Goal: Transaction & Acquisition: Purchase product/service

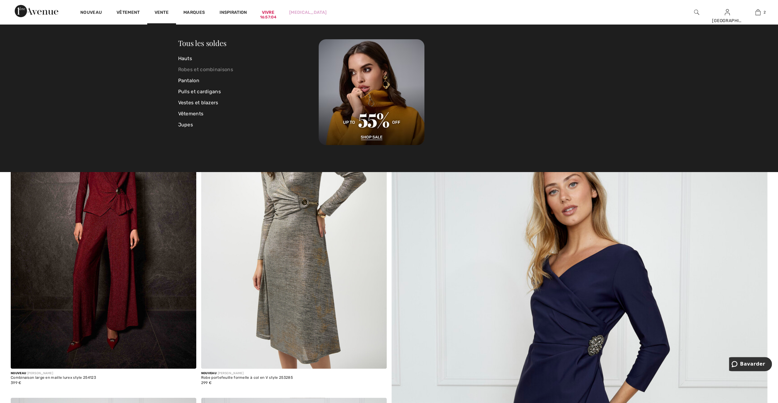
click at [180, 70] on link "Robes et combinaisons" at bounding box center [248, 69] width 141 height 11
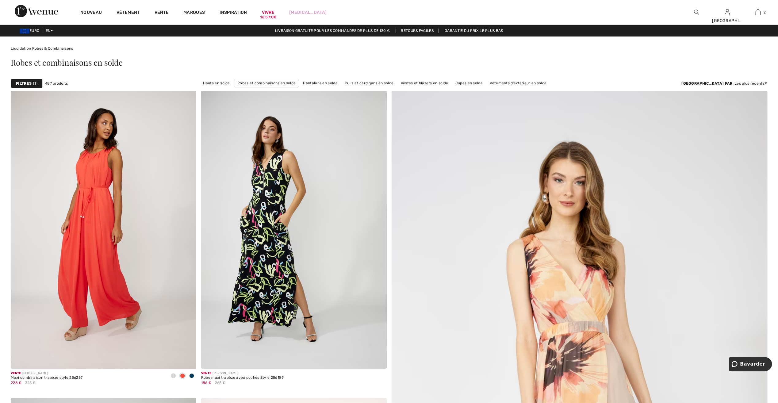
click at [26, 84] on strong "Filtres" at bounding box center [24, 84] width 16 height 6
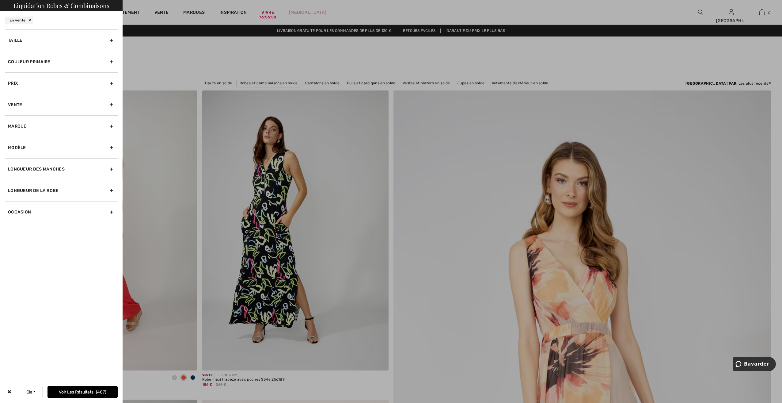
click at [17, 41] on div "Taille" at bounding box center [61, 39] width 113 height 21
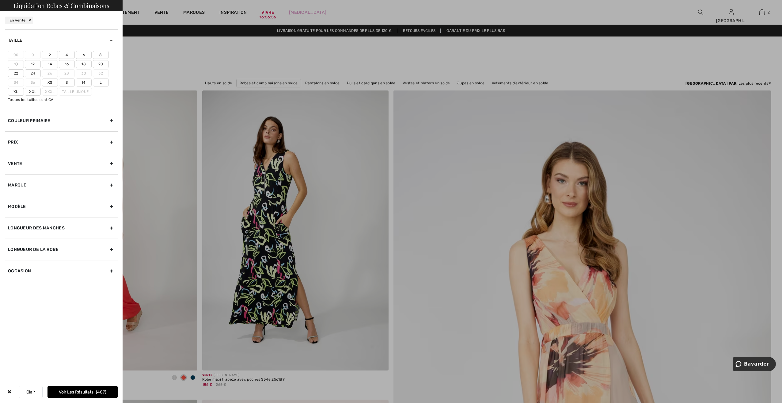
click at [66, 63] on font "16" at bounding box center [67, 64] width 4 height 4
click at [0, 0] on input"] "16" at bounding box center [0, 0] width 0 height 0
click at [84, 392] on font "Voir les résultats" at bounding box center [76, 391] width 35 height 5
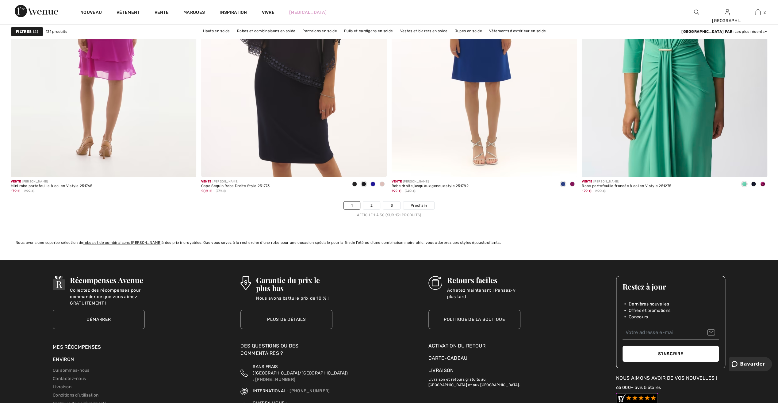
scroll to position [4569, 0]
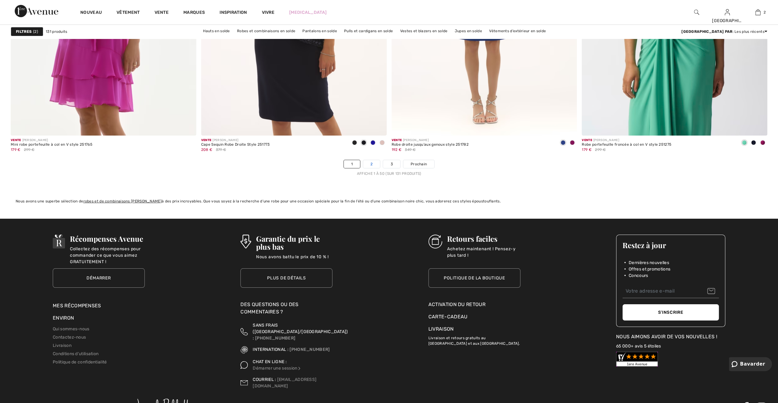
click at [372, 163] on link "2" at bounding box center [371, 164] width 17 height 8
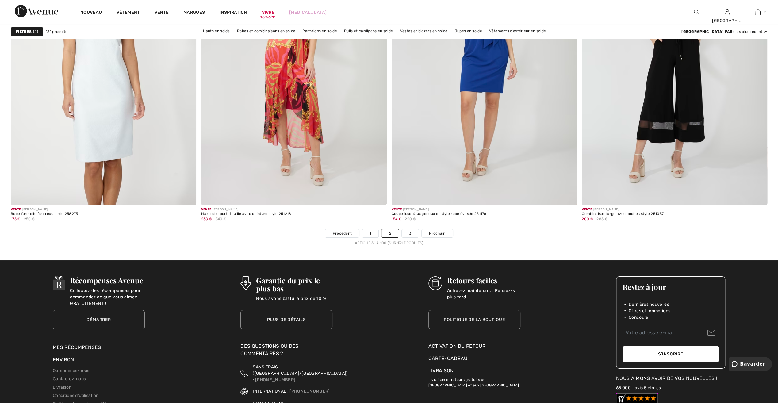
scroll to position [4507, 0]
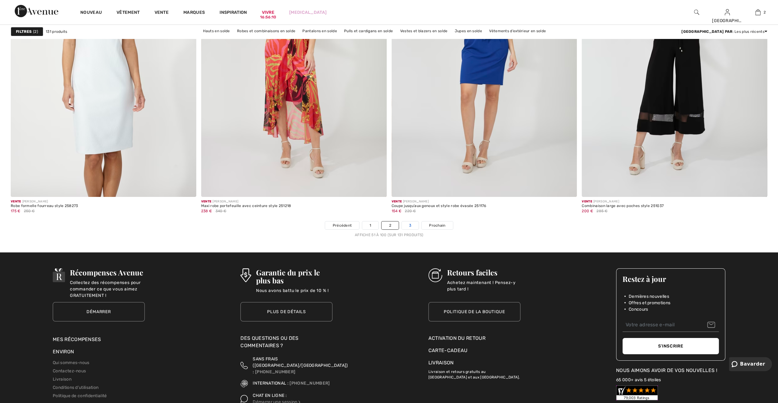
click at [408, 222] on link "3" at bounding box center [410, 225] width 17 height 8
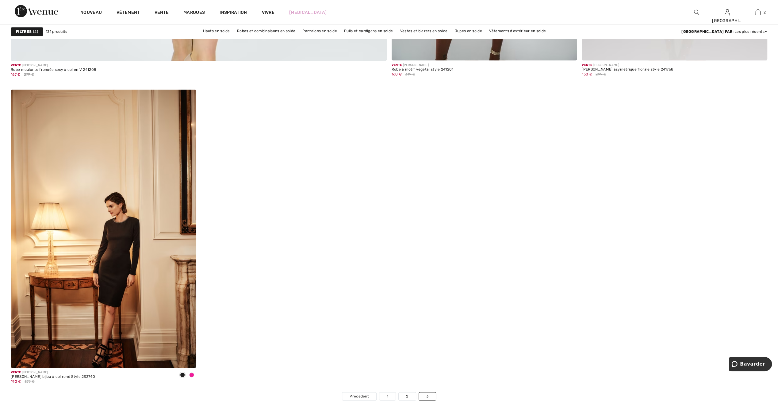
scroll to position [3097, 0]
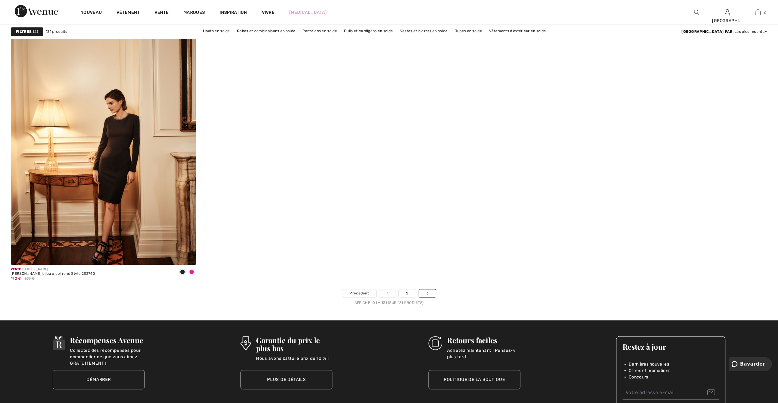
click at [22, 29] on strong "Filtres" at bounding box center [24, 32] width 16 height 6
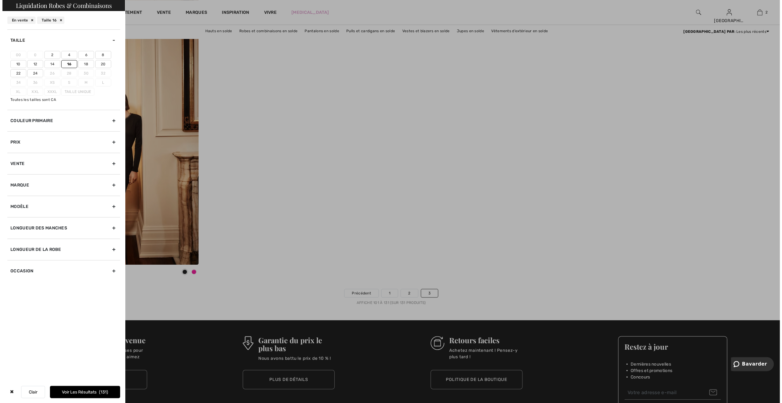
scroll to position [3114, 0]
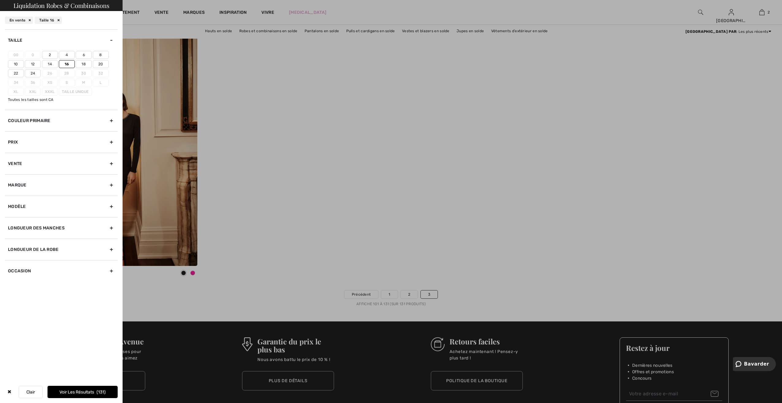
click at [83, 63] on font "18" at bounding box center [84, 64] width 4 height 4
click at [0, 0] on input"] "18" at bounding box center [0, 0] width 0 height 0
click at [51, 64] on font "14" at bounding box center [50, 64] width 4 height 4
click at [0, 0] on input"] "14" at bounding box center [0, 0] width 0 height 0
click at [31, 63] on font "12" at bounding box center [33, 64] width 4 height 4
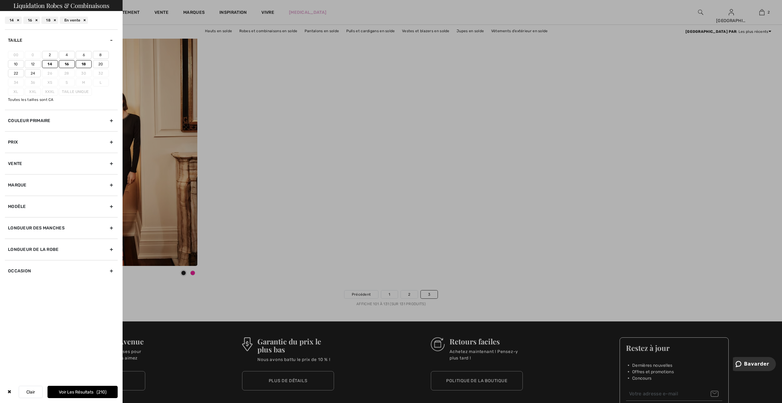
click at [0, 0] on input"] "12" at bounding box center [0, 0] width 0 height 0
click at [75, 390] on font "Voir les résultats" at bounding box center [76, 391] width 35 height 5
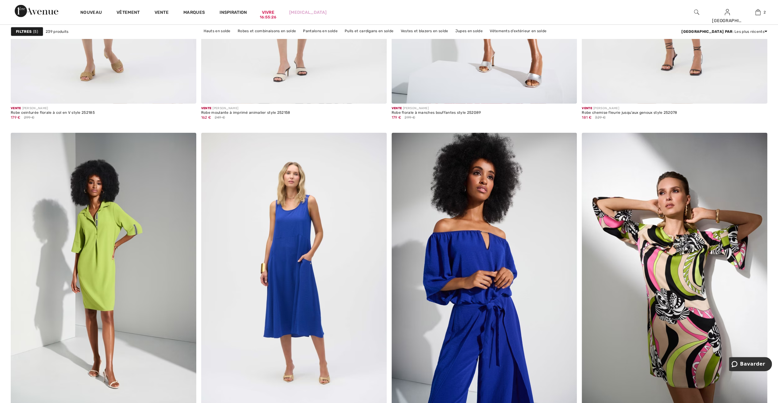
scroll to position [4017, 0]
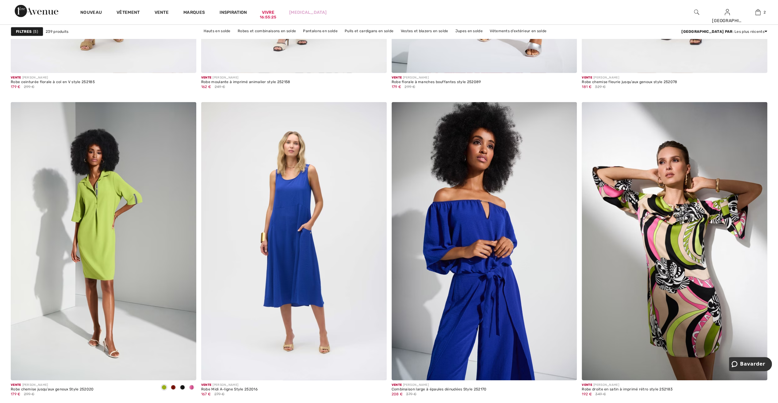
click at [17, 29] on strong "Filtres" at bounding box center [24, 32] width 16 height 6
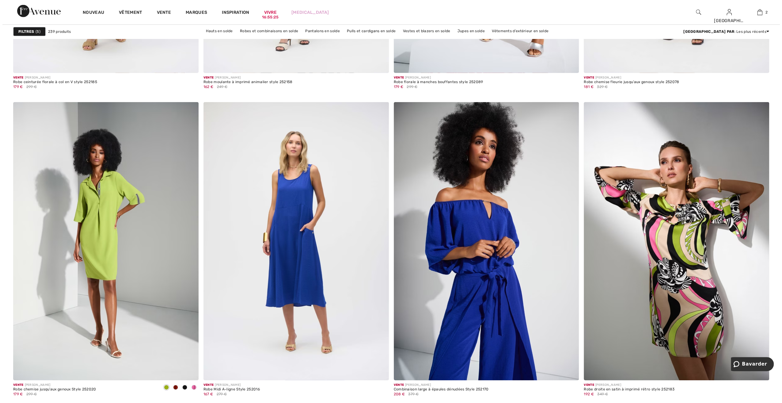
scroll to position [4038, 0]
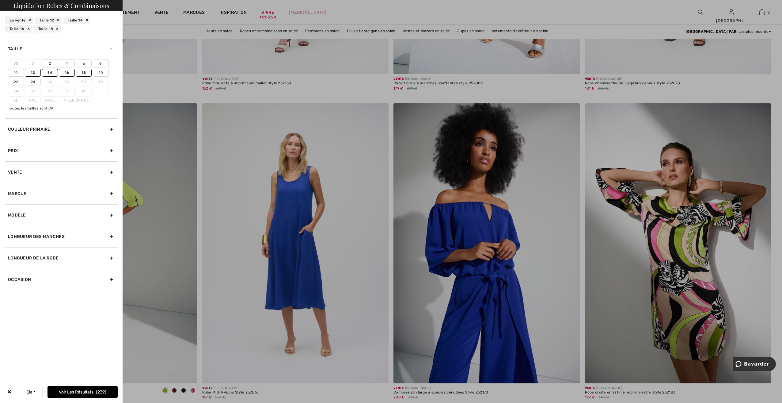
click at [7, 129] on div "Couleur primaire" at bounding box center [61, 128] width 113 height 21
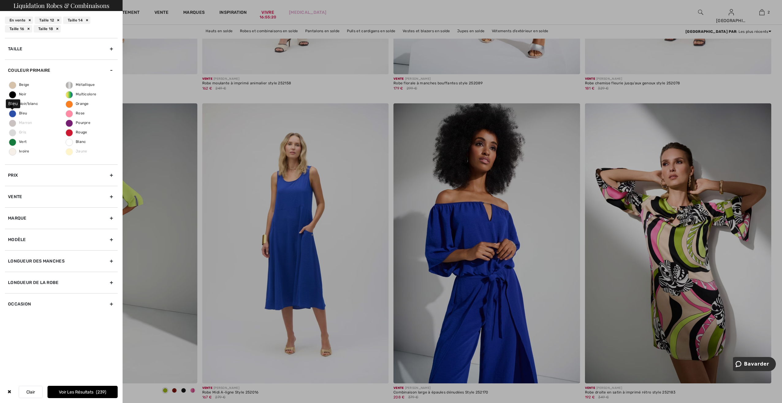
click at [11, 114] on span "Bleu" at bounding box center [18, 113] width 18 height 4
click at [0, 0] on input "Bleu" at bounding box center [0, 0] width 0 height 0
click at [74, 389] on font "Voir les résultats" at bounding box center [77, 391] width 35 height 5
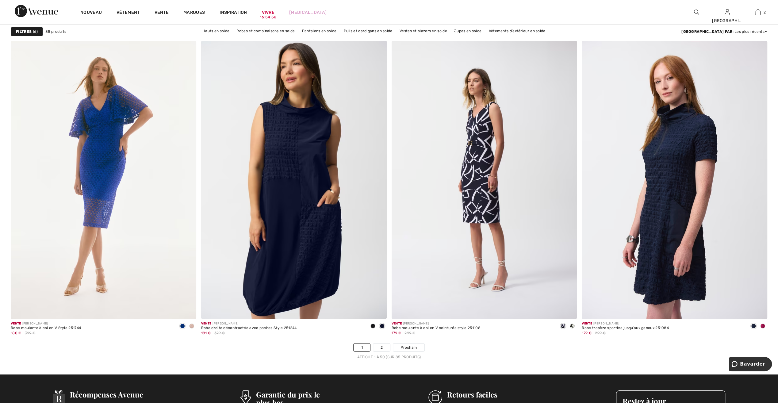
scroll to position [4507, 0]
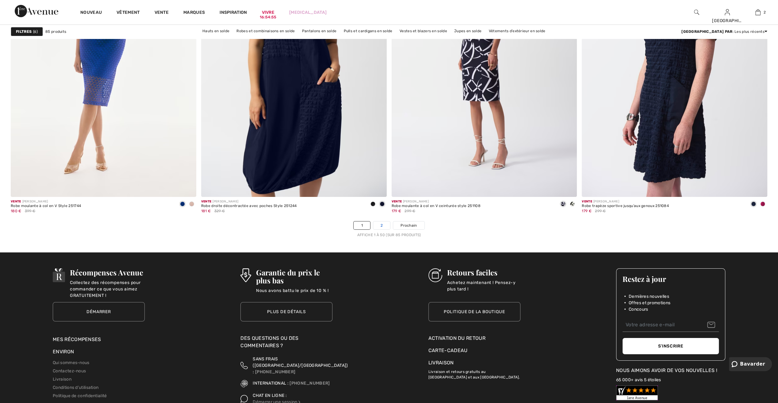
click at [378, 222] on link "2" at bounding box center [381, 225] width 17 height 8
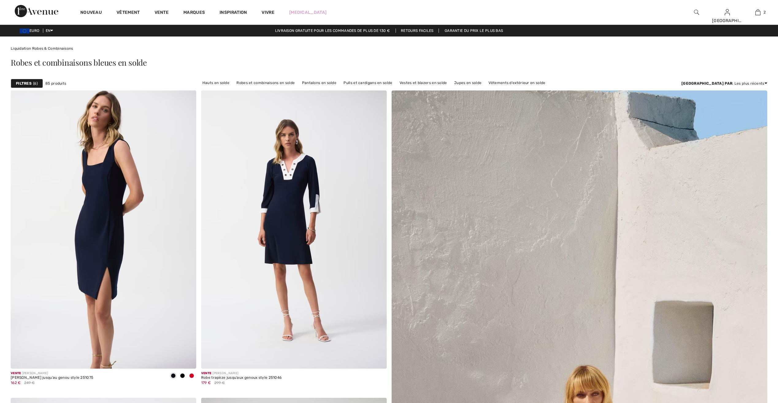
checkbox input "true"
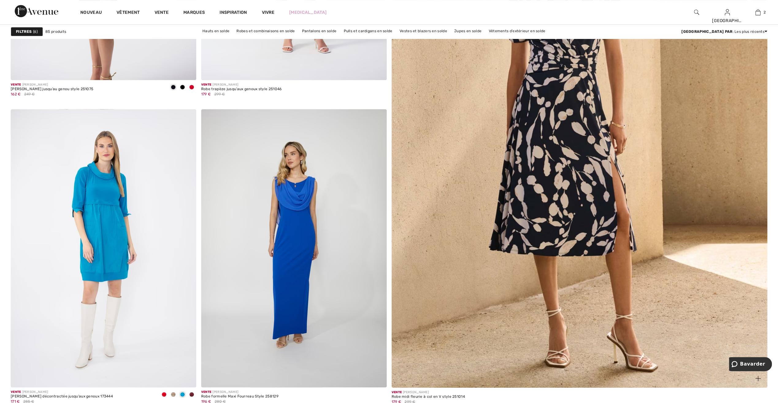
scroll to position [307, 0]
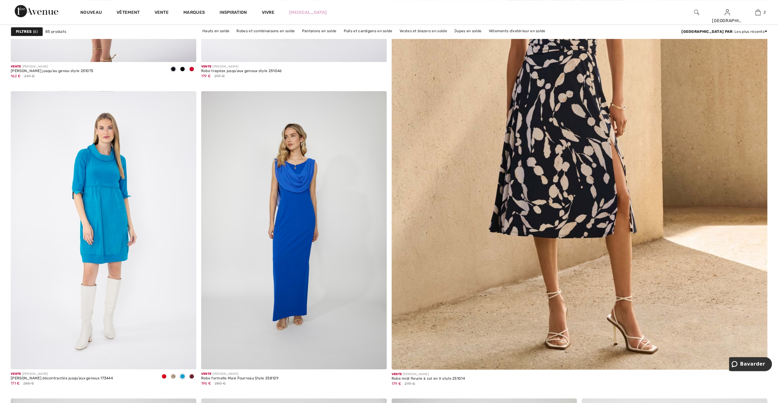
click at [603, 153] on img at bounding box center [579, 122] width 451 height 676
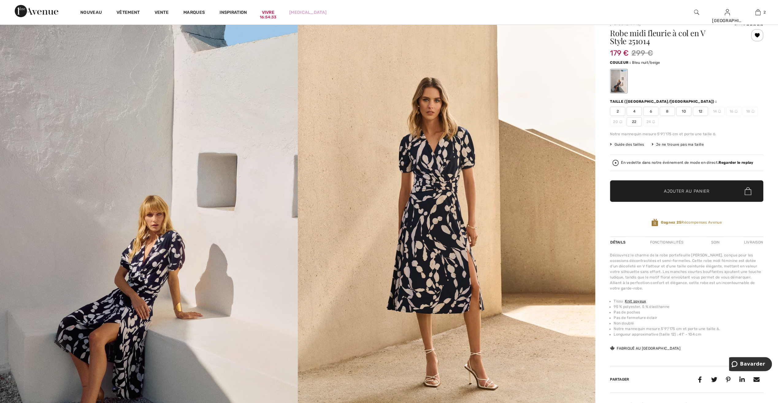
scroll to position [368, 0]
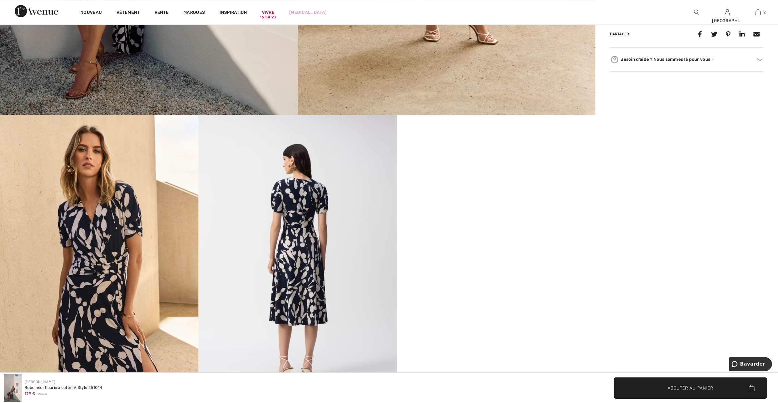
click at [498, 214] on video "Votre navigateur ne prend pas en charge la balise vidéo." at bounding box center [496, 164] width 198 height 99
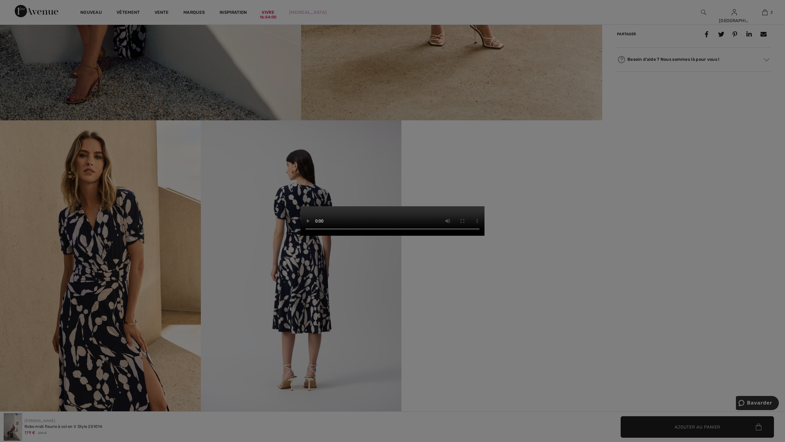
click at [484, 206] on video "Votre navigateur ne prend pas en charge la balise vidéo." at bounding box center [392, 220] width 184 height 29
drag, startPoint x: 30, startPoint y: 101, endPoint x: 74, endPoint y: 183, distance: 92.9
click at [300, 206] on video "Votre navigateur ne prend pas en charge la balise vidéo." at bounding box center [392, 220] width 184 height 29
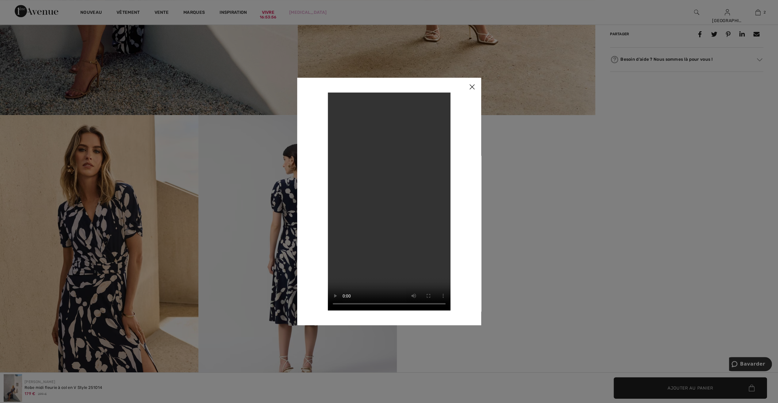
click at [469, 87] on img at bounding box center [472, 87] width 18 height 19
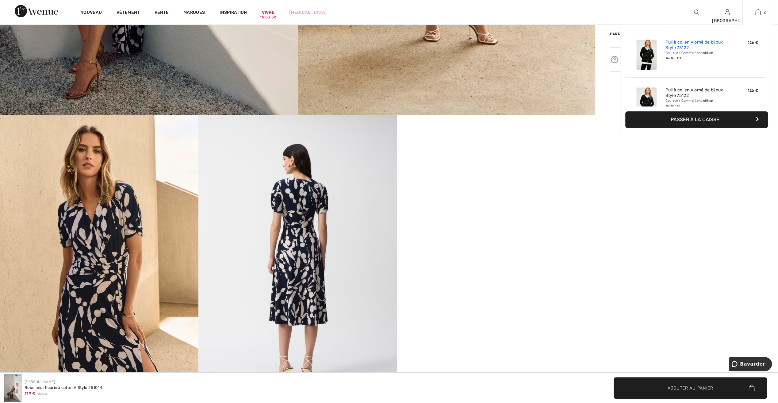
click at [691, 44] on link "Pull à col en V orné de bijoux Style 75122" at bounding box center [695, 45] width 60 height 11
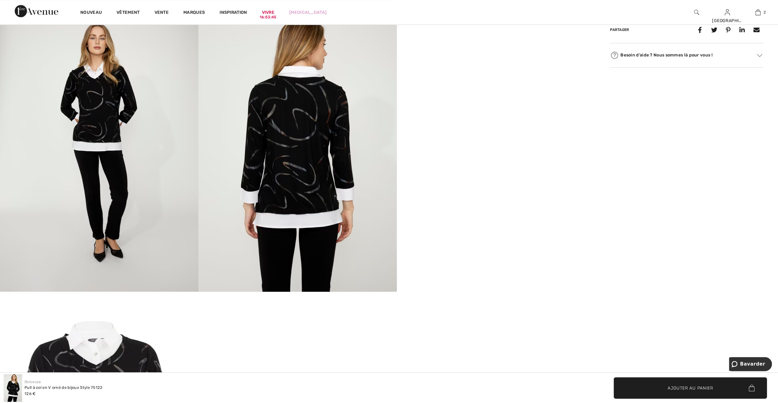
scroll to position [491, 0]
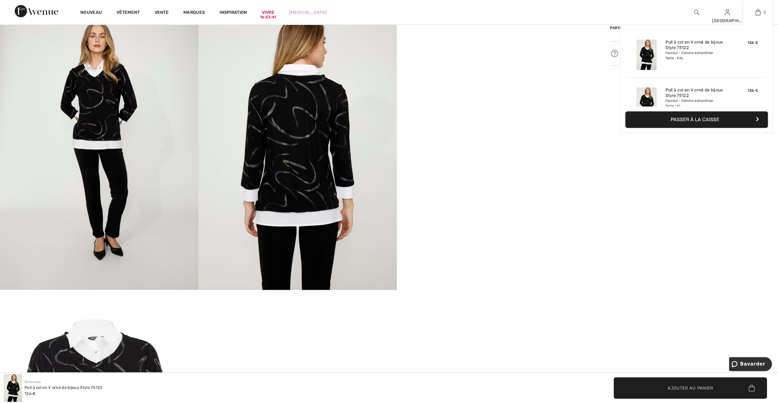
click at [757, 13] on img at bounding box center [757, 12] width 5 height 7
click at [694, 120] on font "Passer à la caisse" at bounding box center [695, 120] width 49 height 6
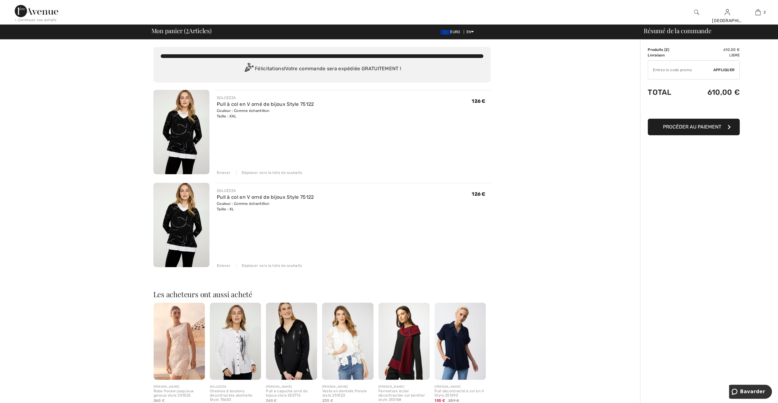
click at [250, 170] on div "Déplacer vers la liste de souhaits" at bounding box center [269, 173] width 66 height 6
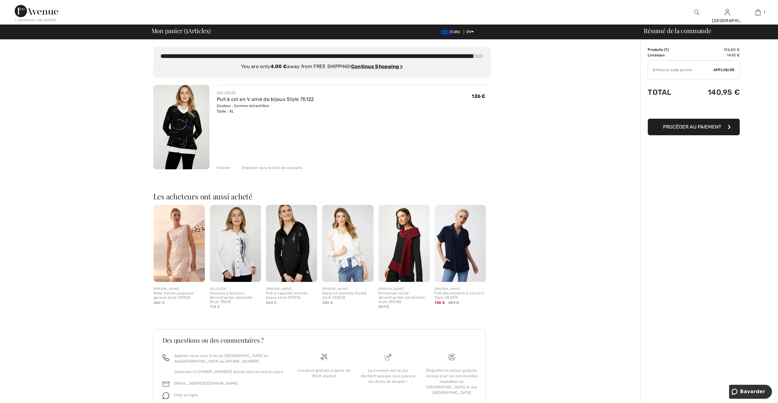
click at [266, 165] on div "Déplacer vers la liste de souhaits" at bounding box center [269, 168] width 66 height 6
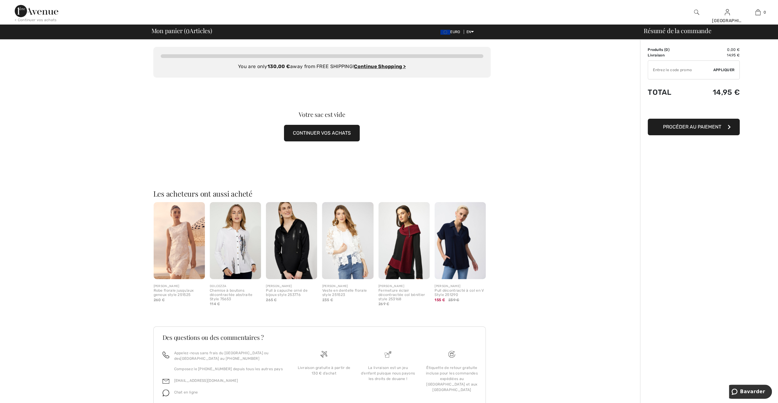
click at [103, 154] on div "You are only 130,00 € away from FREE SHIPPING! Continue Shopping > Félicitation…" at bounding box center [322, 234] width 636 height 388
click at [581, 172] on div "You are only 130,00 € away from FREE SHIPPING! Continue Shopping > Félicitation…" at bounding box center [322, 234] width 636 height 388
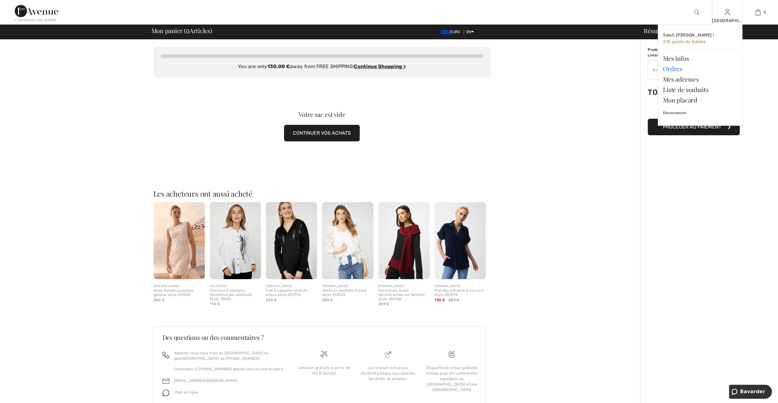
click at [673, 67] on link "Ordres" at bounding box center [700, 68] width 74 height 10
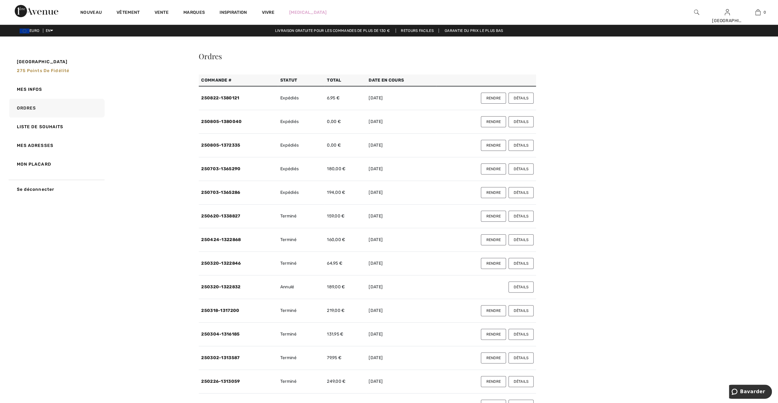
click at [517, 98] on button "Détails" at bounding box center [520, 98] width 25 height 11
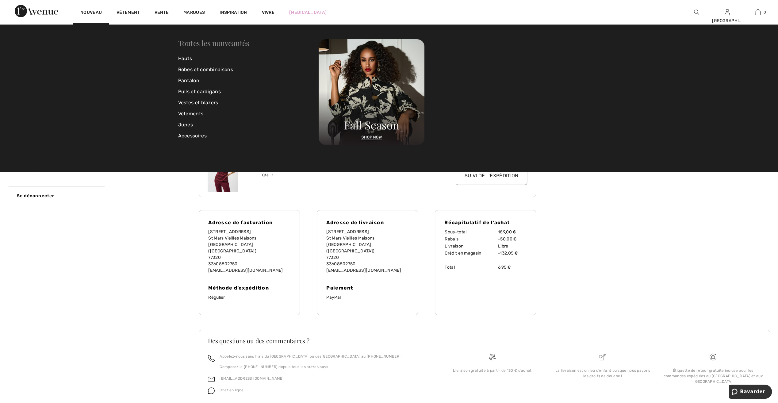
click at [201, 45] on link "Toutes les nouveautés" at bounding box center [213, 43] width 71 height 10
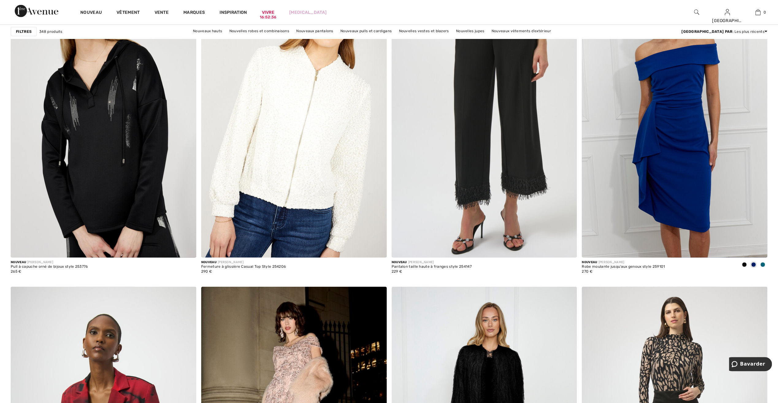
scroll to position [3802, 0]
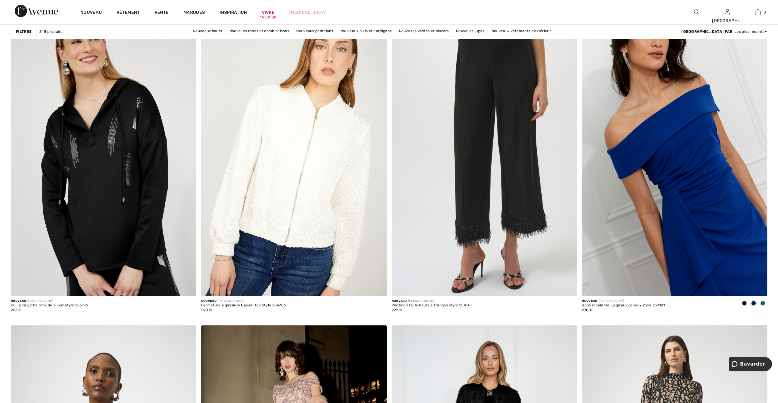
click at [672, 247] on img at bounding box center [675, 157] width 186 height 278
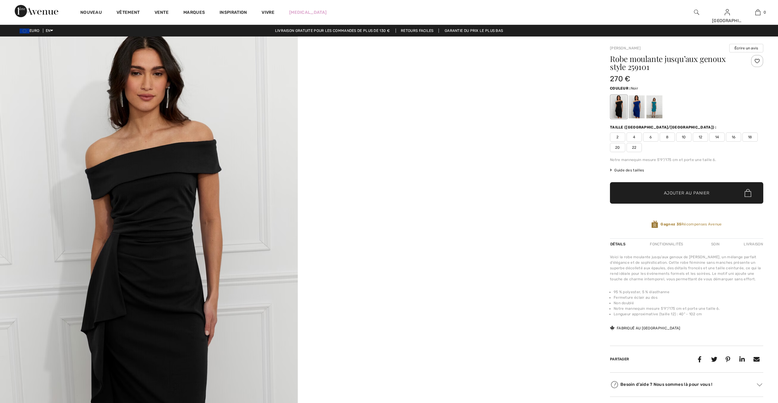
checkbox input "true"
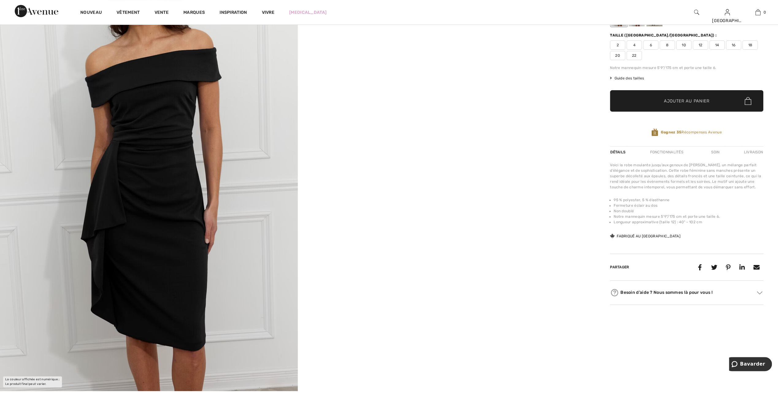
scroll to position [31, 0]
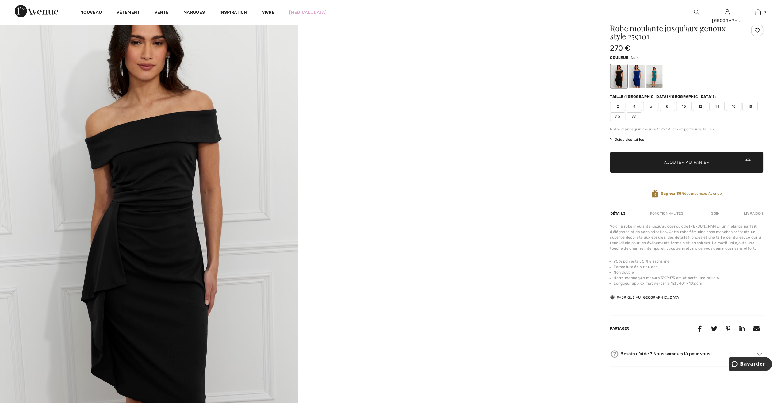
click at [637, 78] on div at bounding box center [637, 76] width 16 height 23
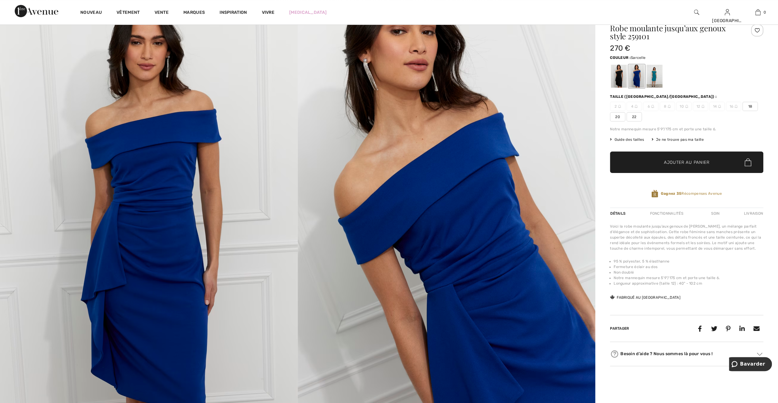
click at [652, 82] on div at bounding box center [654, 76] width 16 height 23
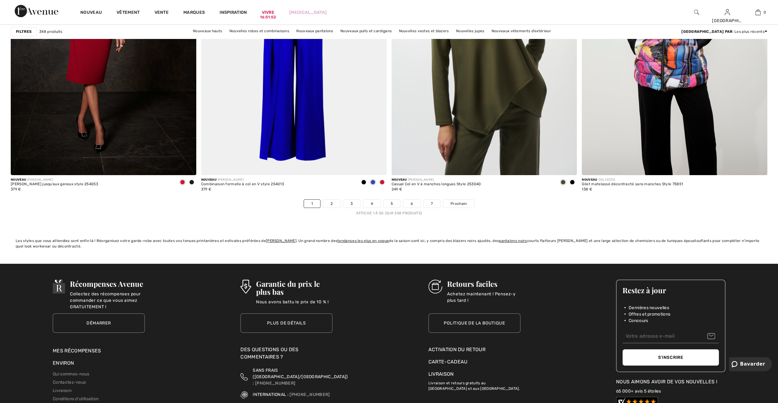
scroll to position [4538, 0]
click at [452, 201] on span "Prochain" at bounding box center [458, 204] width 16 height 6
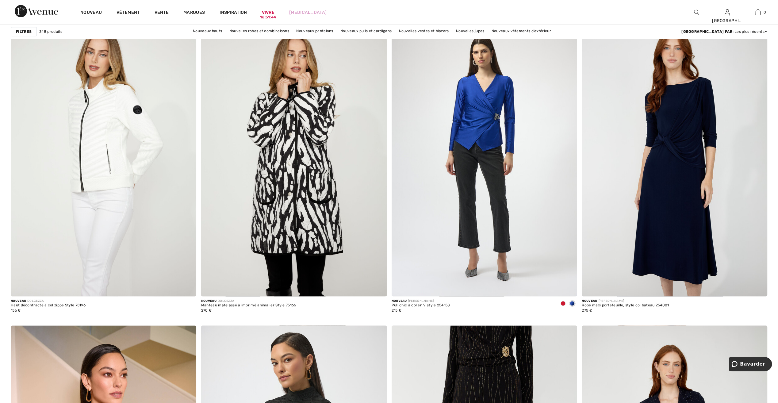
scroll to position [705, 0]
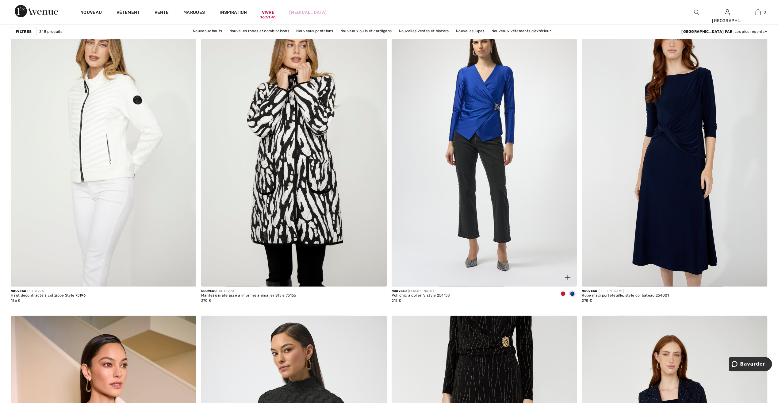
click at [562, 293] on span at bounding box center [562, 293] width 5 height 5
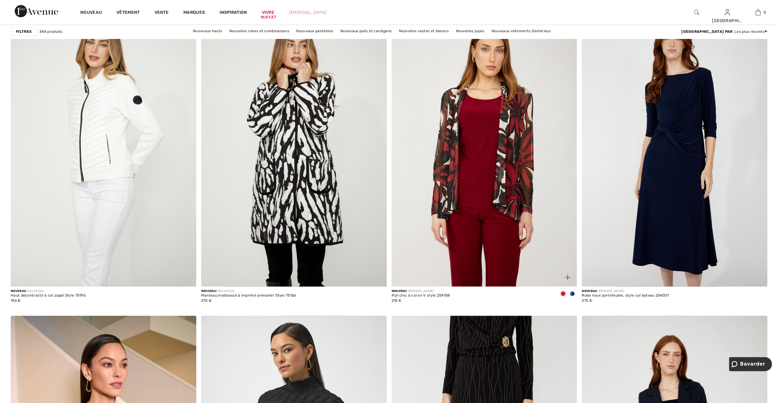
click at [491, 238] on img at bounding box center [485, 147] width 186 height 278
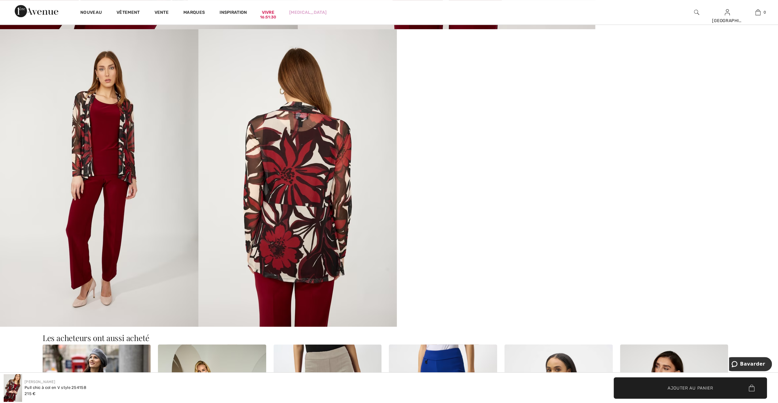
scroll to position [460, 0]
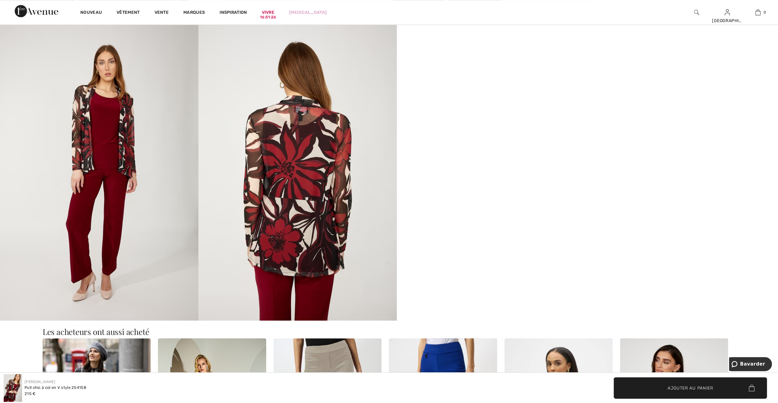
click at [490, 122] on video "Votre navigateur ne prend pas en charge la balise vidéo." at bounding box center [496, 72] width 198 height 99
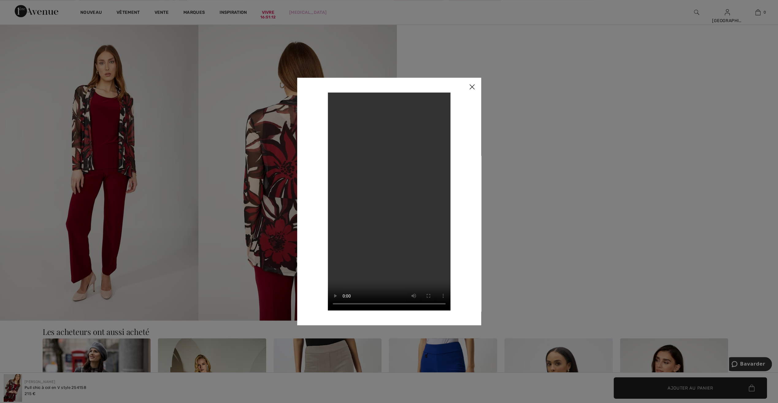
click at [473, 86] on img at bounding box center [472, 87] width 18 height 19
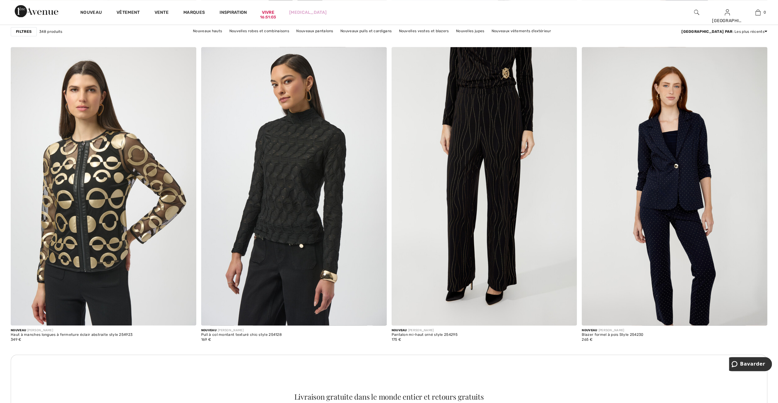
scroll to position [1012, 0]
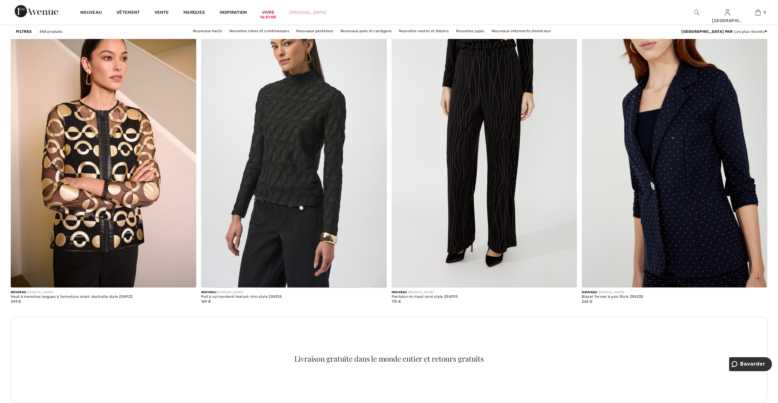
click at [671, 259] on img at bounding box center [675, 148] width 186 height 278
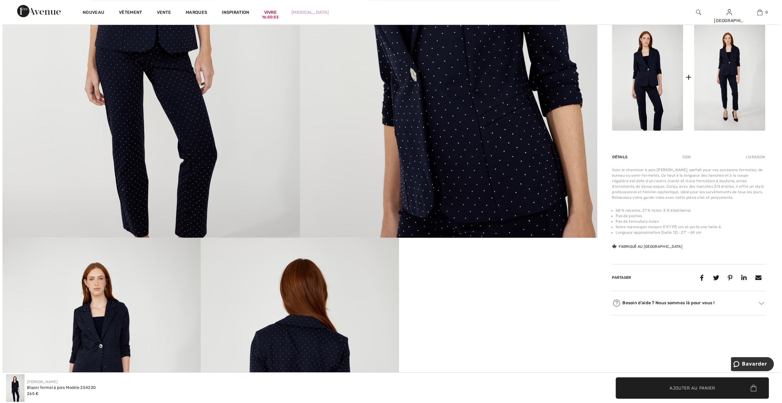
scroll to position [61, 0]
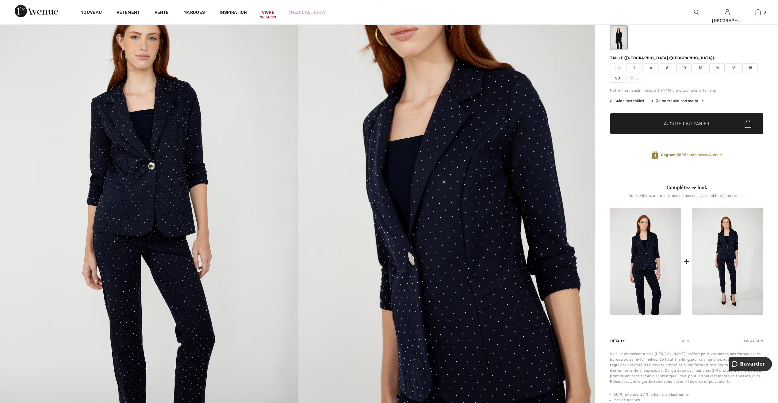
click at [170, 217] on img at bounding box center [149, 198] width 298 height 446
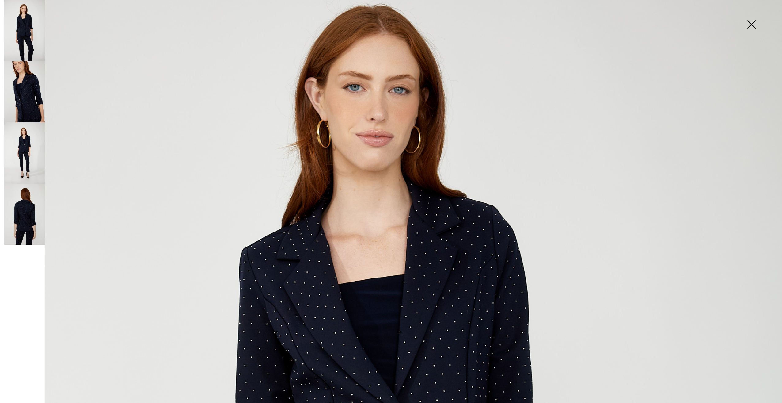
scroll to position [368, 0]
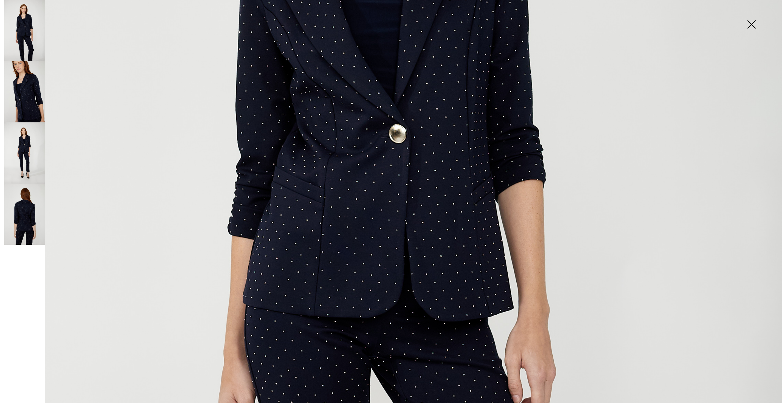
click at [21, 216] on img at bounding box center [24, 214] width 41 height 61
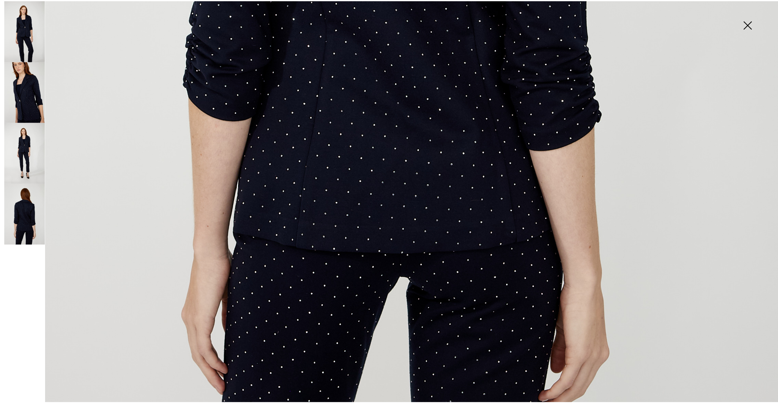
scroll to position [675, 0]
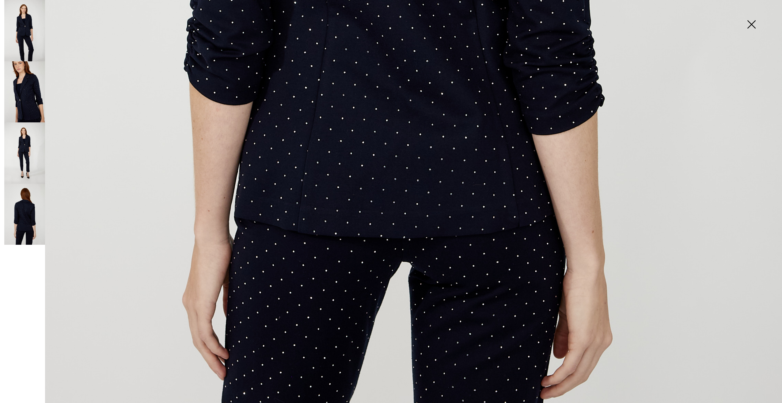
click at [755, 25] on img at bounding box center [751, 25] width 31 height 32
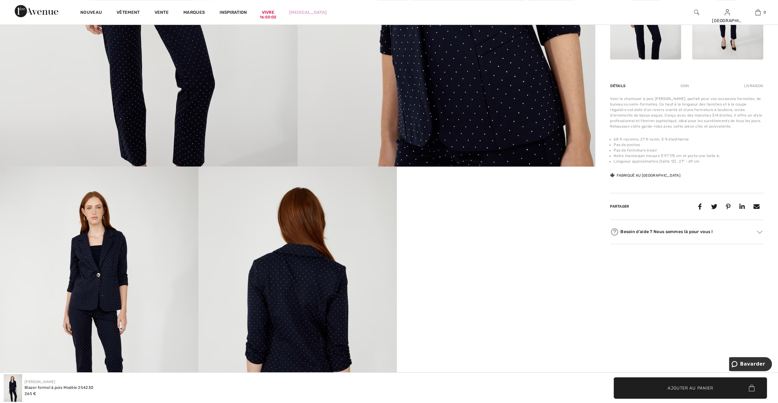
scroll to position [307, 0]
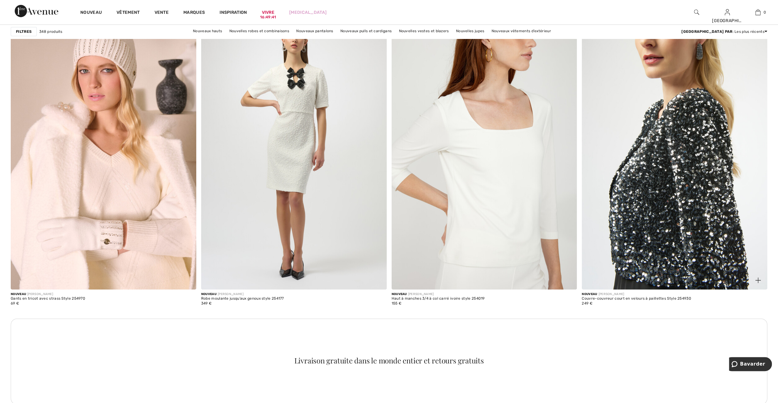
scroll to position [2054, 0]
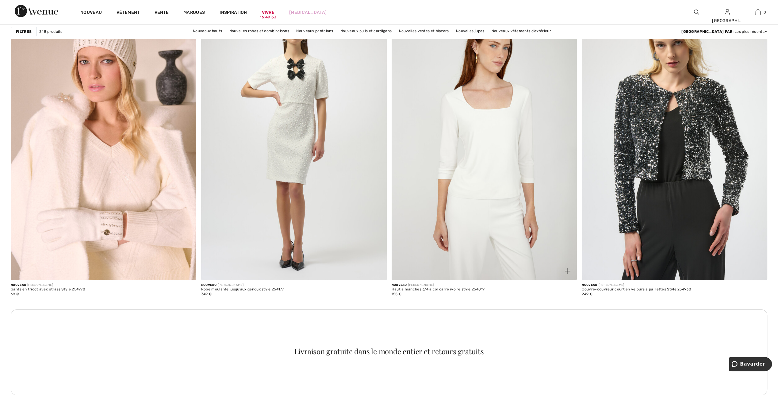
click at [492, 216] on img at bounding box center [485, 141] width 186 height 278
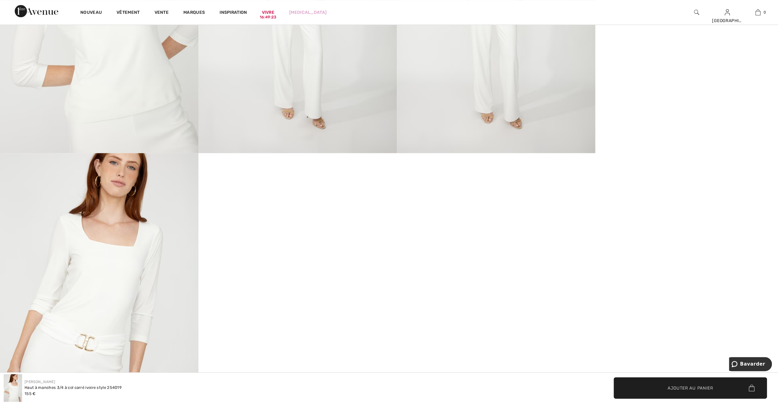
scroll to position [736, 0]
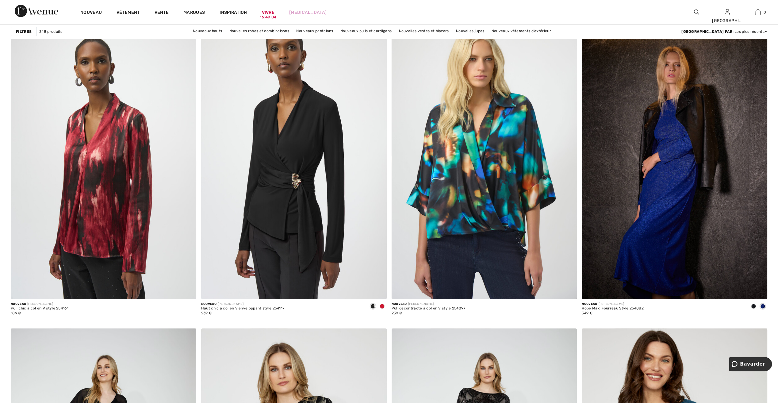
scroll to position [3833, 0]
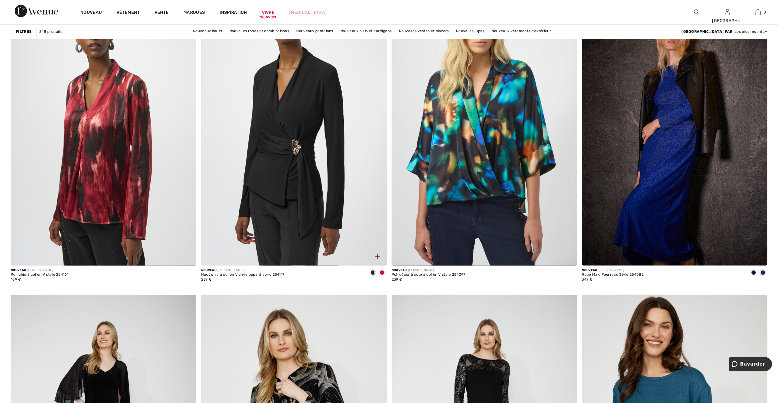
click at [382, 271] on span at bounding box center [382, 272] width 5 height 5
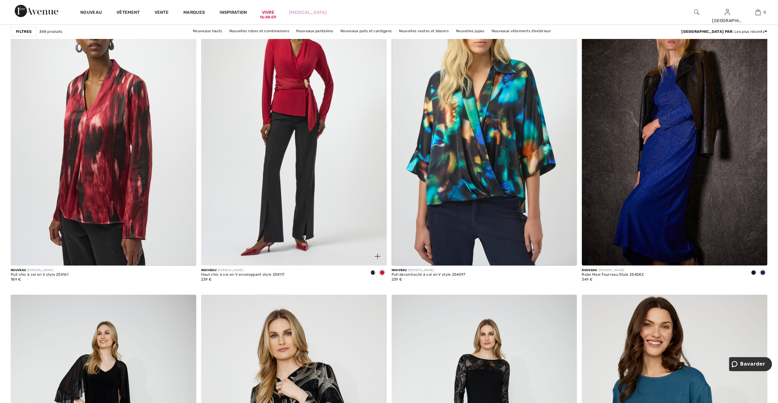
click at [303, 194] on img at bounding box center [294, 126] width 186 height 278
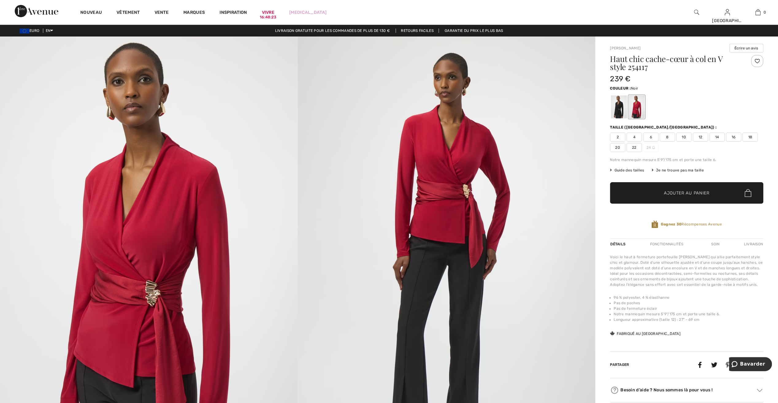
click at [617, 104] on div at bounding box center [619, 106] width 16 height 23
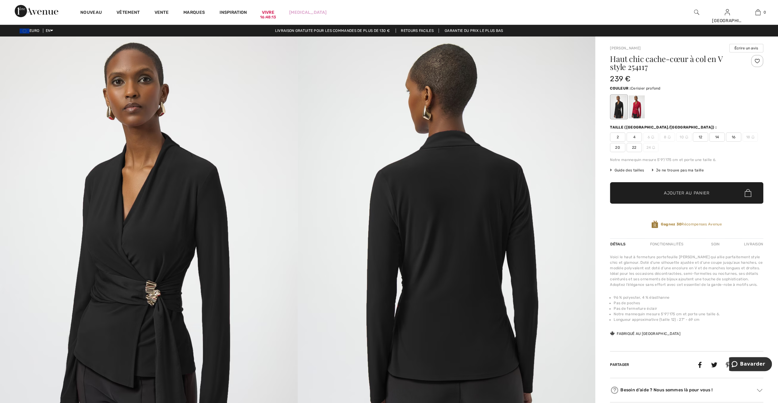
click at [639, 109] on div at bounding box center [637, 106] width 16 height 23
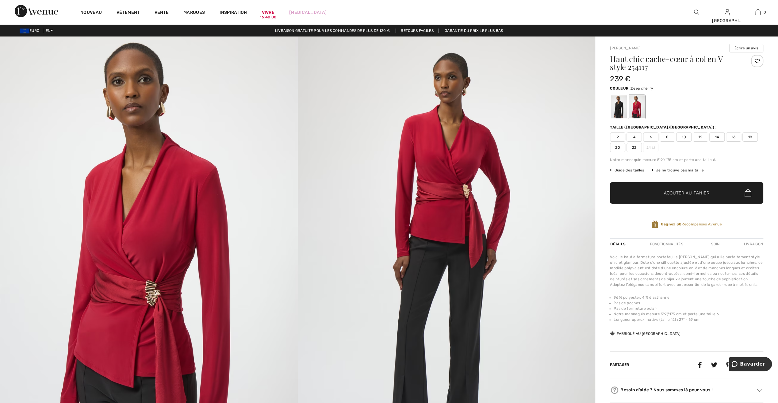
click at [442, 195] on img at bounding box center [447, 259] width 298 height 446
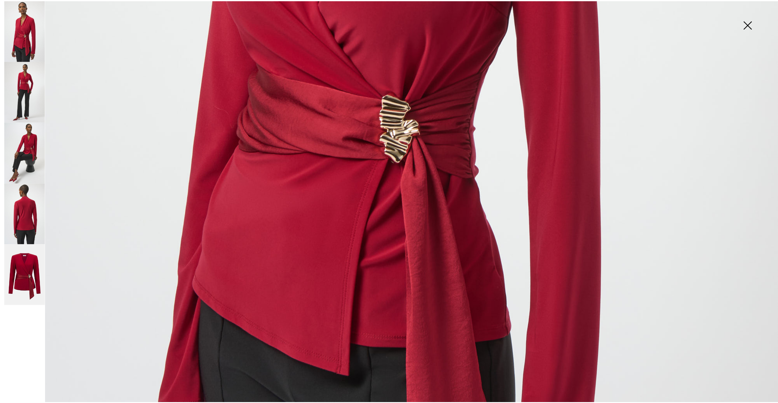
scroll to position [552, 0]
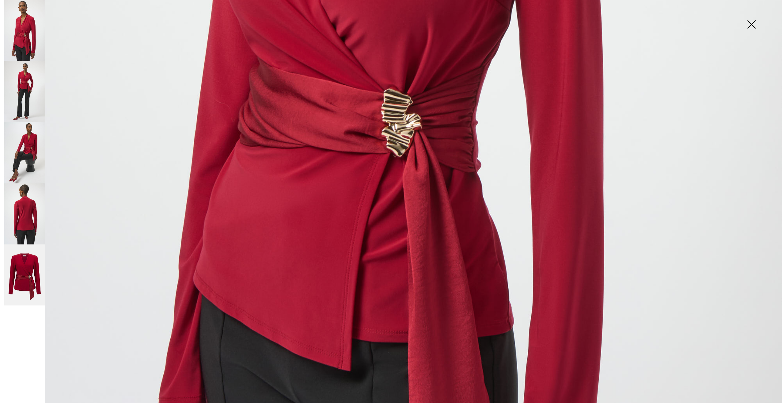
click at [753, 26] on img at bounding box center [751, 25] width 31 height 32
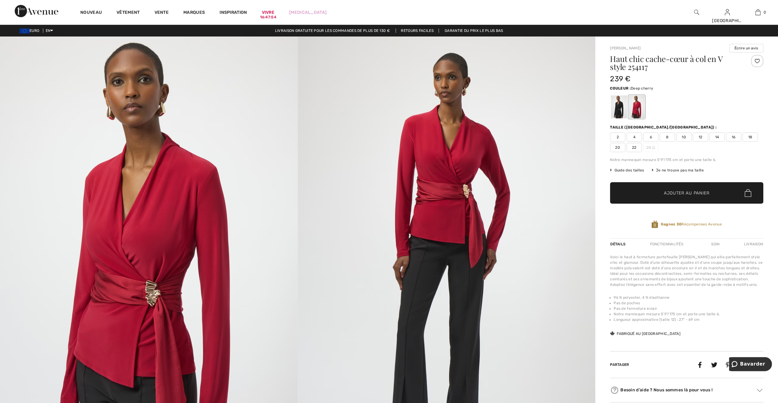
click at [733, 137] on span "16" at bounding box center [733, 136] width 15 height 9
click at [687, 191] on span "Ajouter au panier" at bounding box center [687, 193] width 46 height 6
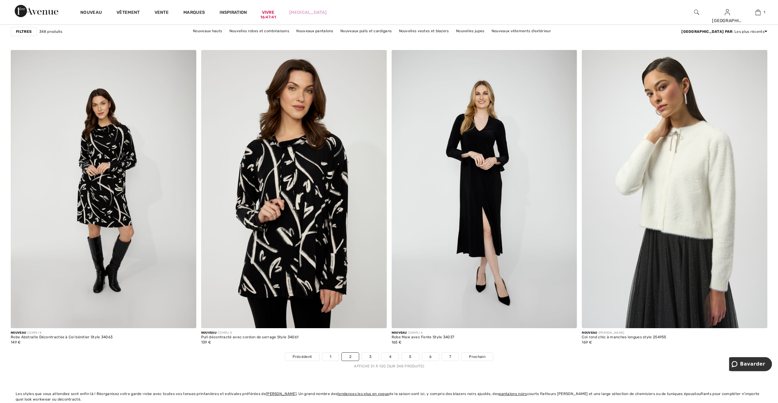
scroll to position [4569, 0]
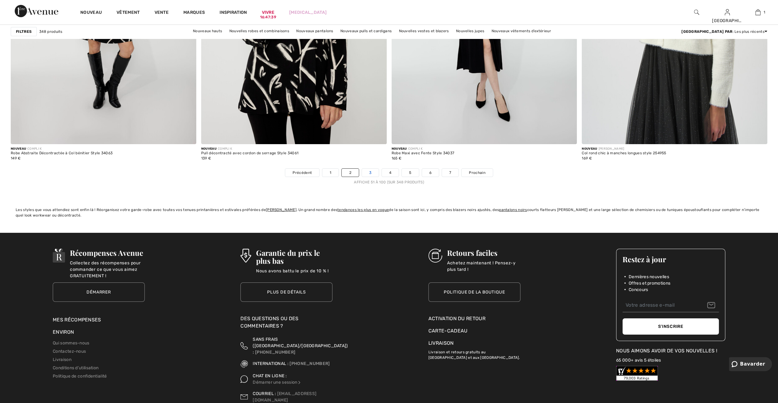
click at [367, 169] on link "3" at bounding box center [370, 173] width 17 height 8
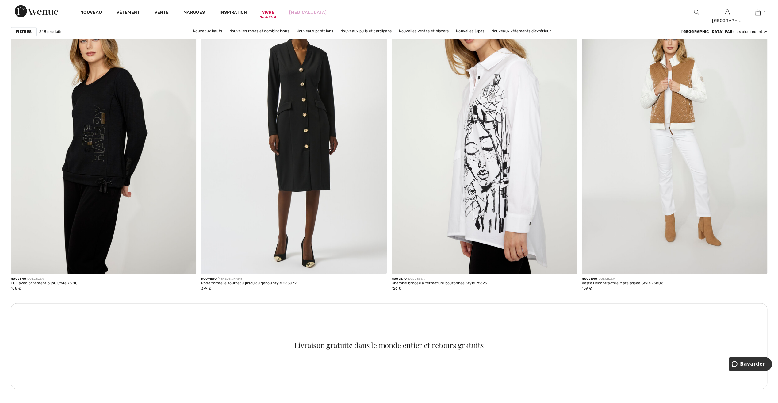
scroll to position [3526, 0]
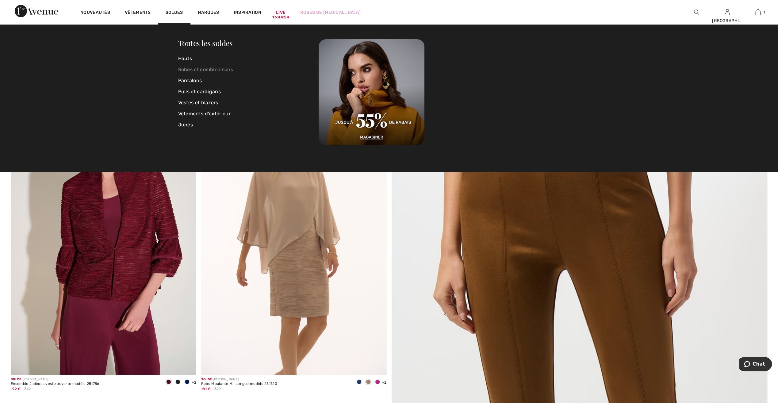
click at [182, 71] on link "Robes et combinaisons" at bounding box center [248, 69] width 141 height 11
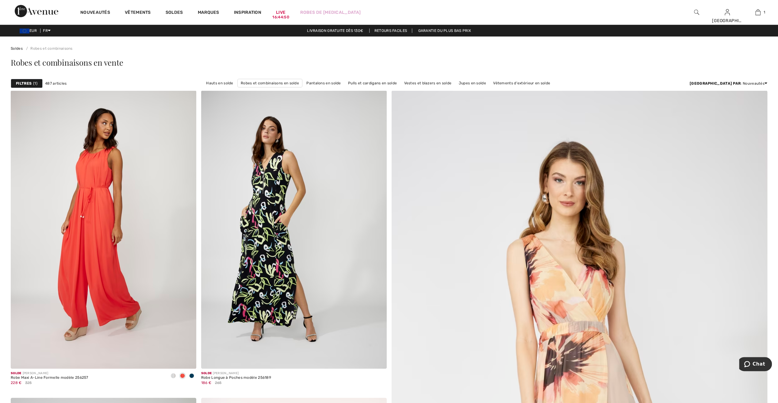
click at [34, 81] on span "1" at bounding box center [35, 84] width 4 height 6
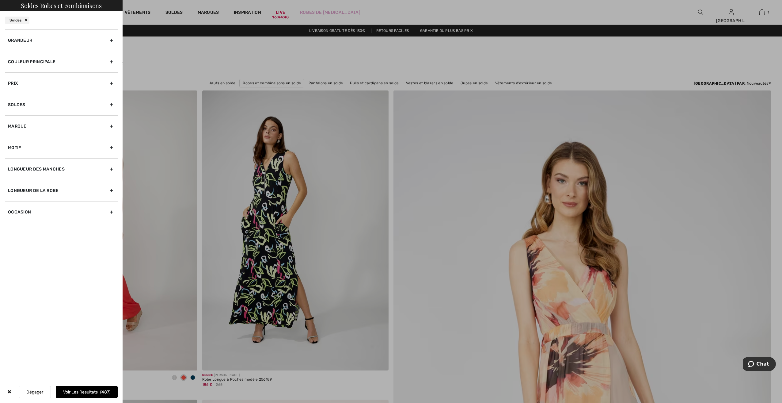
click at [32, 64] on div "Couleur Principale" at bounding box center [61, 61] width 113 height 21
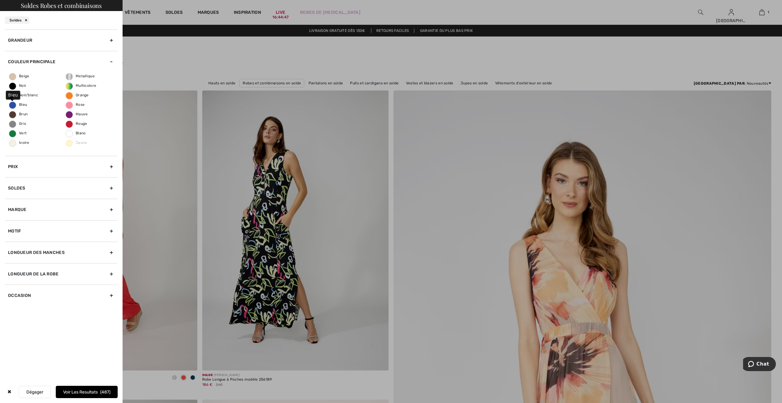
click at [12, 105] on span "Bleu" at bounding box center [18, 104] width 18 height 4
click at [0, 0] on input "Bleu" at bounding box center [0, 0] width 0 height 0
click at [97, 393] on button "Voir les resultats 201" at bounding box center [87, 392] width 62 height 12
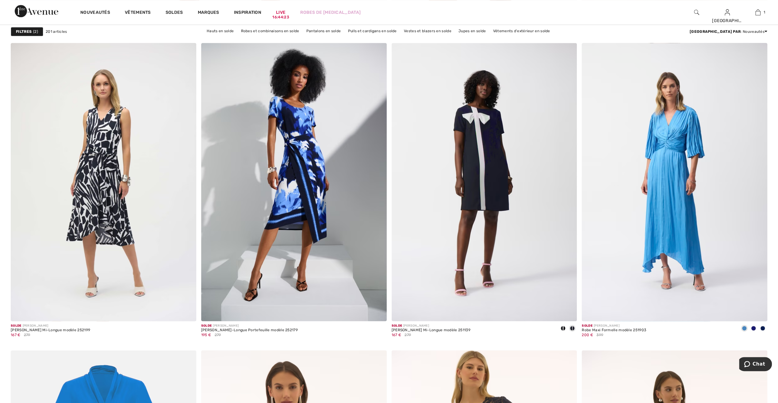
scroll to position [3066, 0]
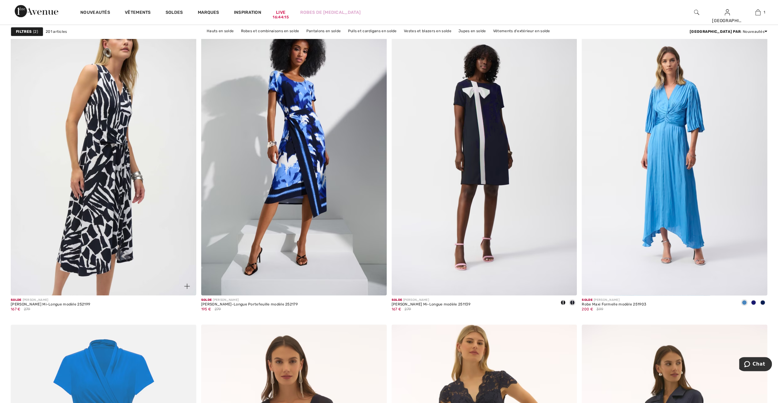
click at [113, 234] on img at bounding box center [104, 156] width 186 height 278
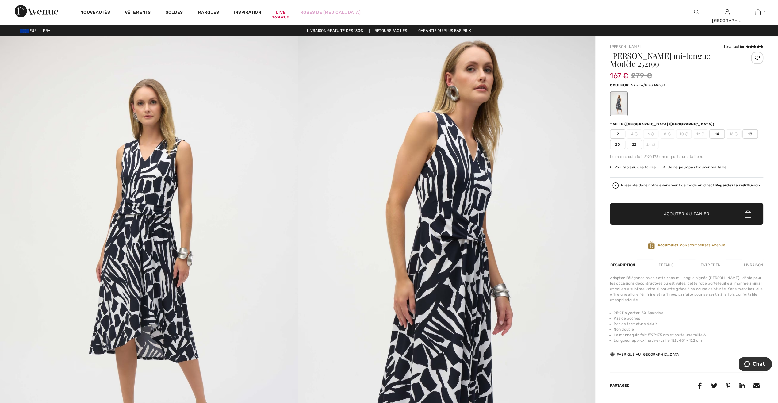
click at [729, 183] on strong "Regardez la rediffusion" at bounding box center [737, 185] width 45 height 4
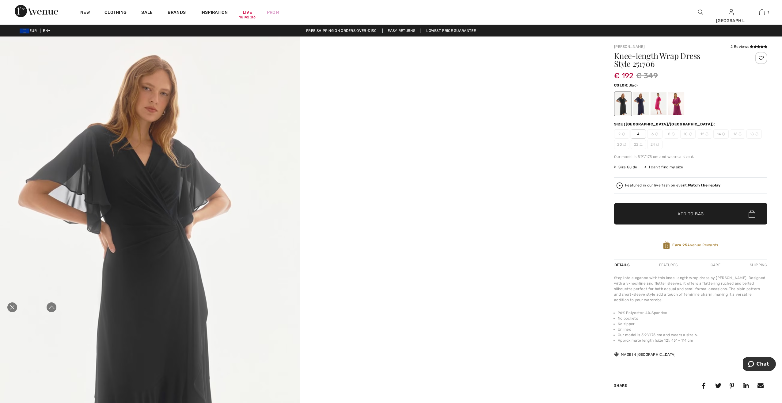
drag, startPoint x: 26, startPoint y: 0, endPoint x: 5, endPoint y: 304, distance: 304.9
click at [13, 306] on icon "Fermer la curation en direct" at bounding box center [12, 307] width 7 height 7
click at [11, 305] on icon "Fermer la curation en direct" at bounding box center [12, 307] width 7 height 7
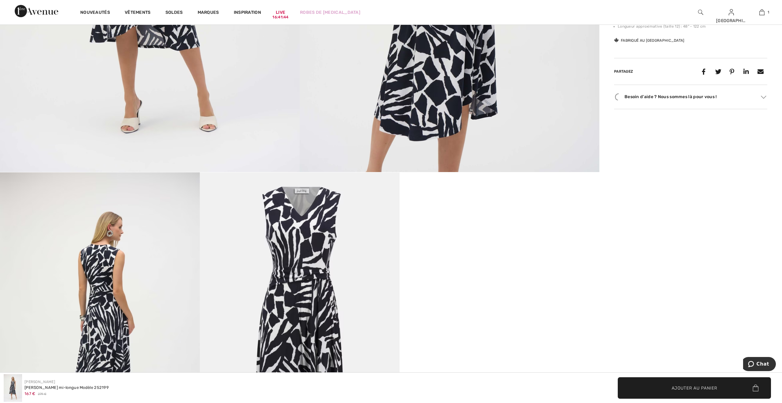
scroll to position [399, 0]
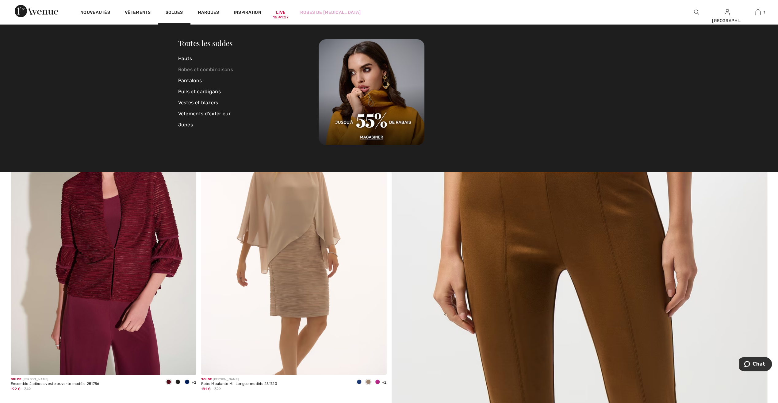
click at [185, 67] on link "Robes et combinaisons" at bounding box center [248, 69] width 141 height 11
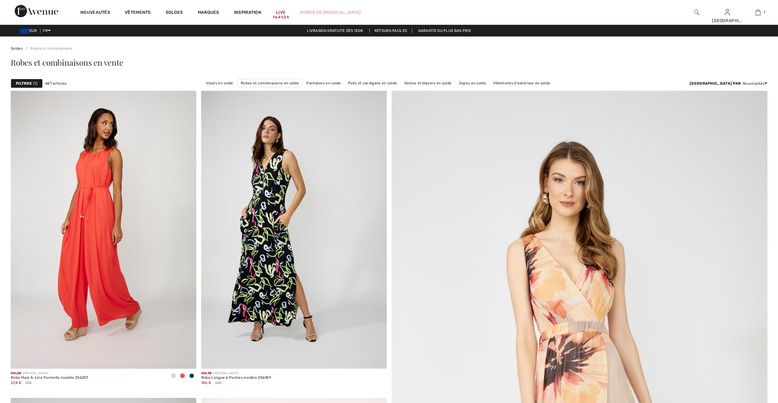
click at [27, 84] on strong "Filtres" at bounding box center [24, 84] width 16 height 6
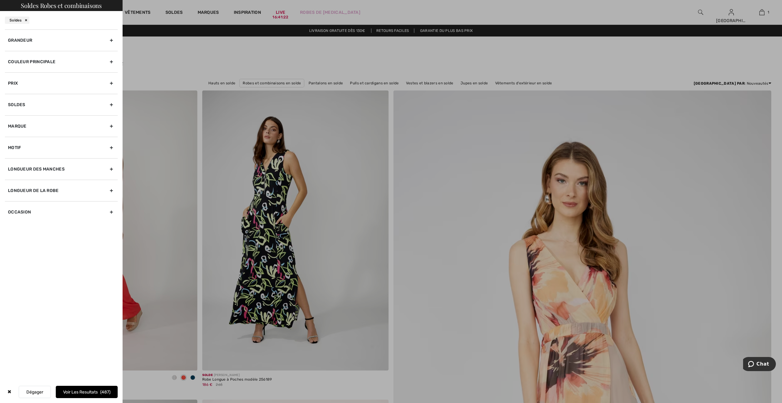
click at [20, 63] on div "Couleur Principale" at bounding box center [61, 61] width 113 height 21
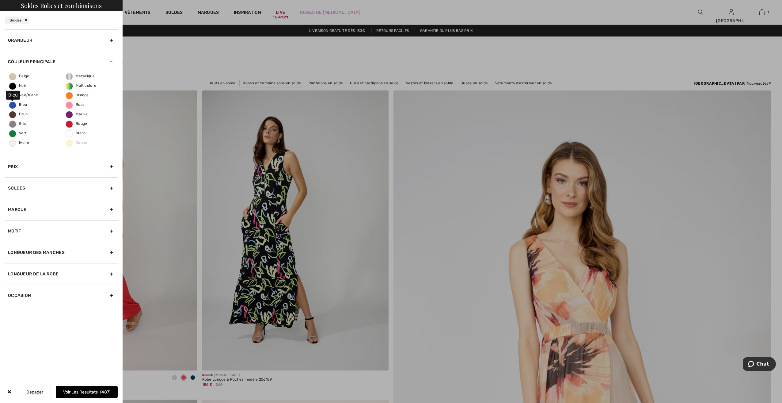
click at [19, 105] on span "Bleu" at bounding box center [18, 104] width 18 height 4
click at [0, 0] on input "Bleu" at bounding box center [0, 0] width 0 height 0
click at [18, 188] on div "Soldes" at bounding box center [61, 187] width 113 height 21
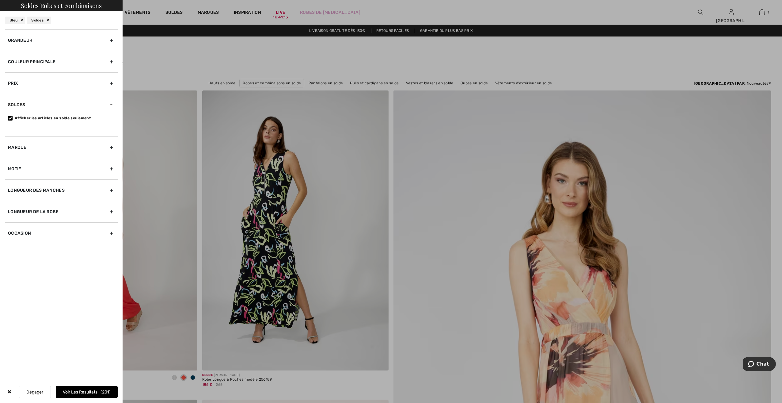
click at [25, 41] on div "Grandeur" at bounding box center [61, 39] width 113 height 21
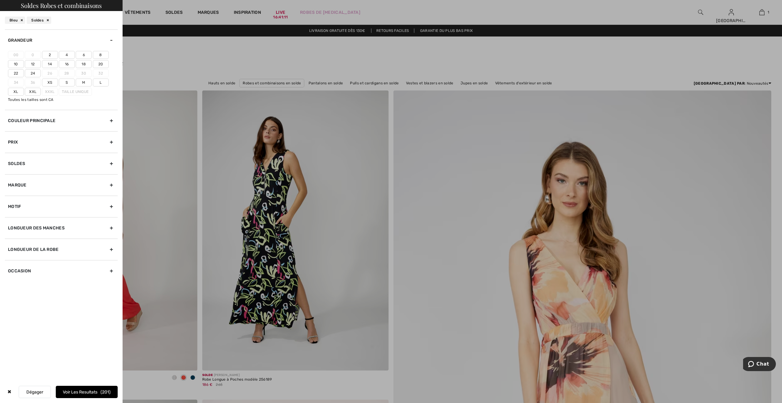
click at [29, 63] on label "12" at bounding box center [33, 64] width 16 height 8
click at [0, 0] on input"] "12" at bounding box center [0, 0] width 0 height 0
click at [94, 393] on button "Voir les resultats 50" at bounding box center [87, 392] width 62 height 12
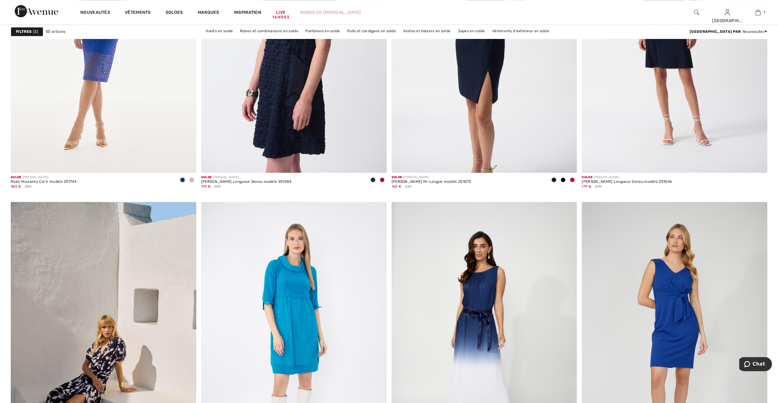
scroll to position [3373, 0]
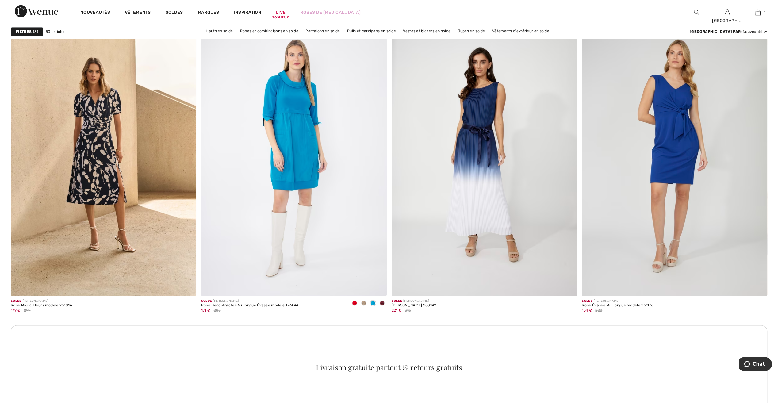
click at [99, 211] on img at bounding box center [104, 157] width 186 height 278
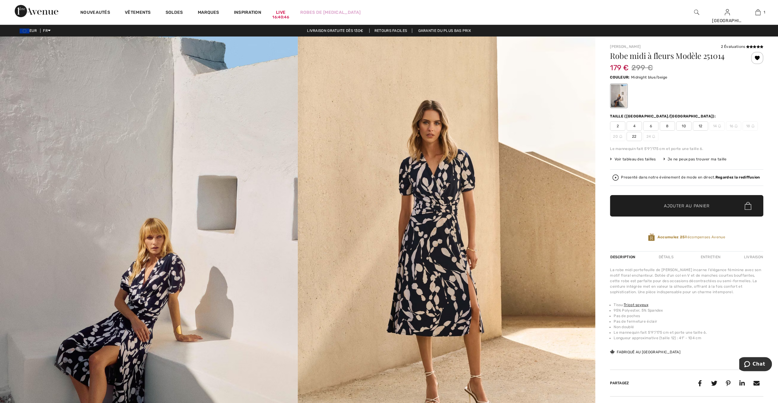
click at [685, 159] on div "Je ne peux pas trouver ma taille" at bounding box center [694, 159] width 63 height 6
click at [693, 157] on div "Je ne peux pas trouver ma taille" at bounding box center [694, 159] width 63 height 6
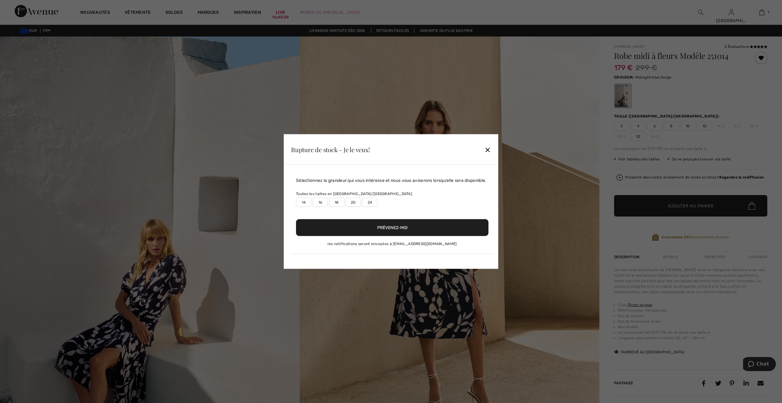
click at [301, 203] on label "14" at bounding box center [303, 202] width 15 height 9
click at [317, 202] on label "16" at bounding box center [320, 202] width 15 height 9
click at [304, 204] on label "14" at bounding box center [303, 202] width 15 height 9
click at [396, 227] on button "Prévenez-moi" at bounding box center [392, 227] width 193 height 17
click at [490, 149] on div "✕" at bounding box center [488, 149] width 6 height 13
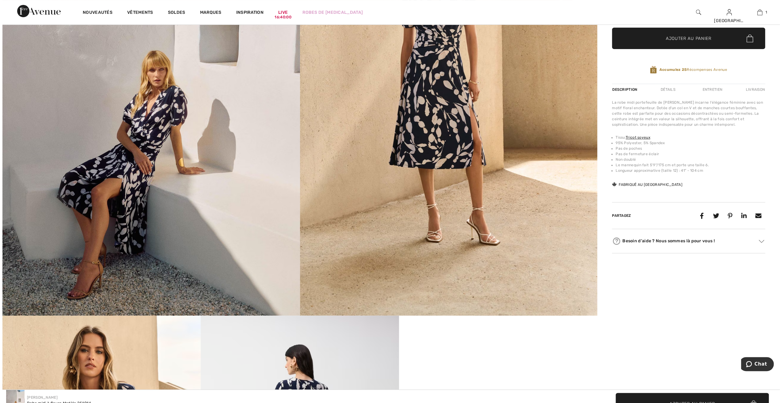
scroll to position [92, 0]
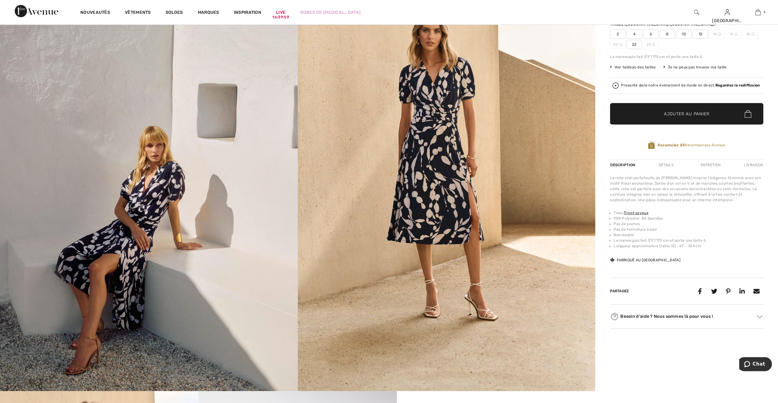
click at [720, 85] on strong "Regardez la rediffusion" at bounding box center [737, 85] width 45 height 4
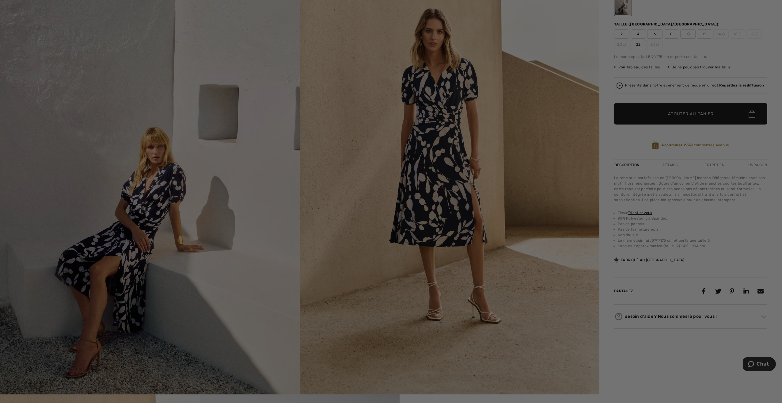
scroll to position [0, 0]
